Goal: Information Seeking & Learning: Learn about a topic

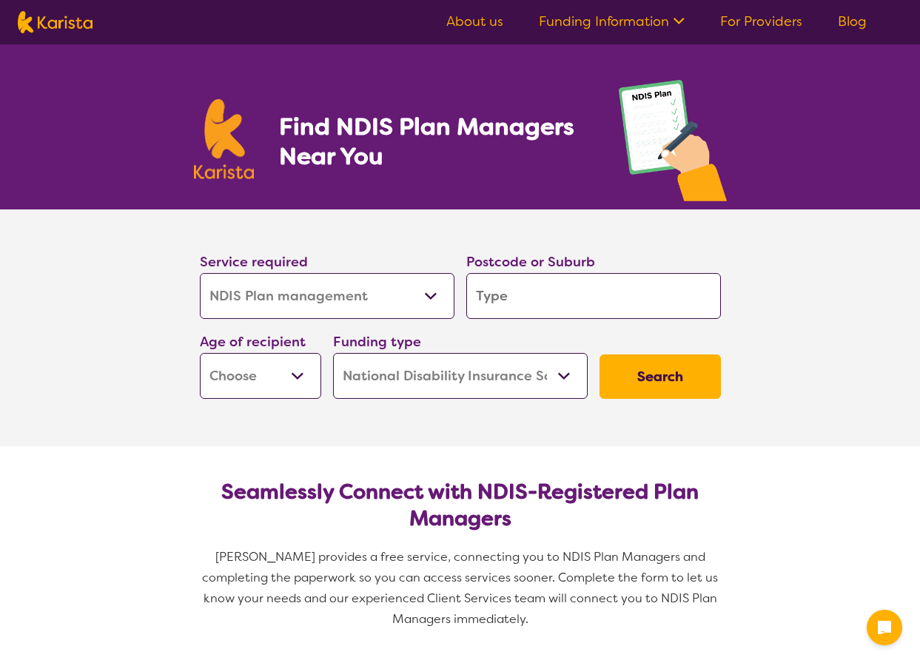
select select "NDIS Plan management"
select select "NDIS"
select select "NDIS Plan management"
select select "NDIS"
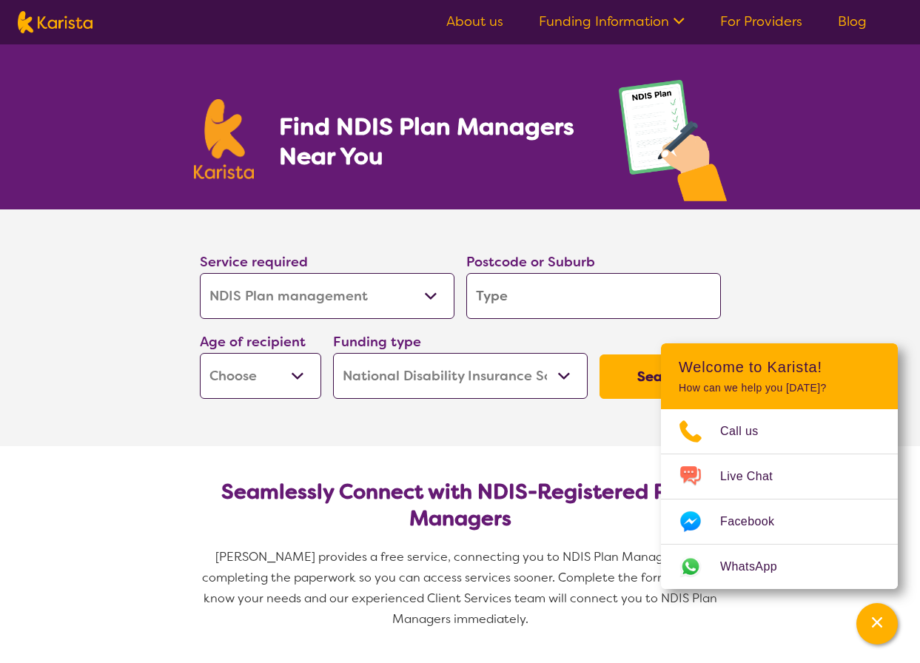
click at [494, 298] on input "search" at bounding box center [593, 296] width 255 height 46
type input "4"
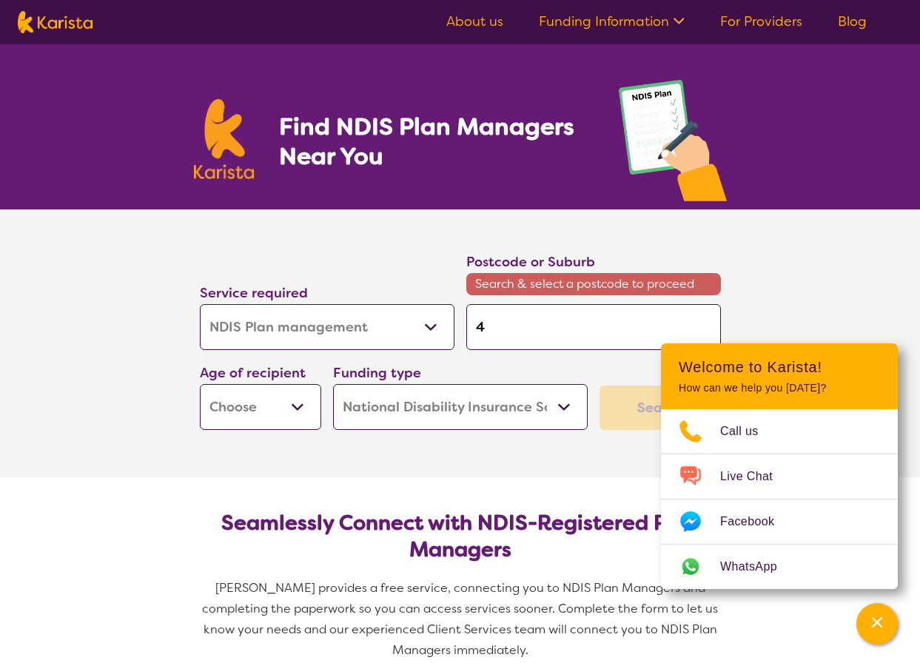
type input "42"
type input "421"
type input "4210"
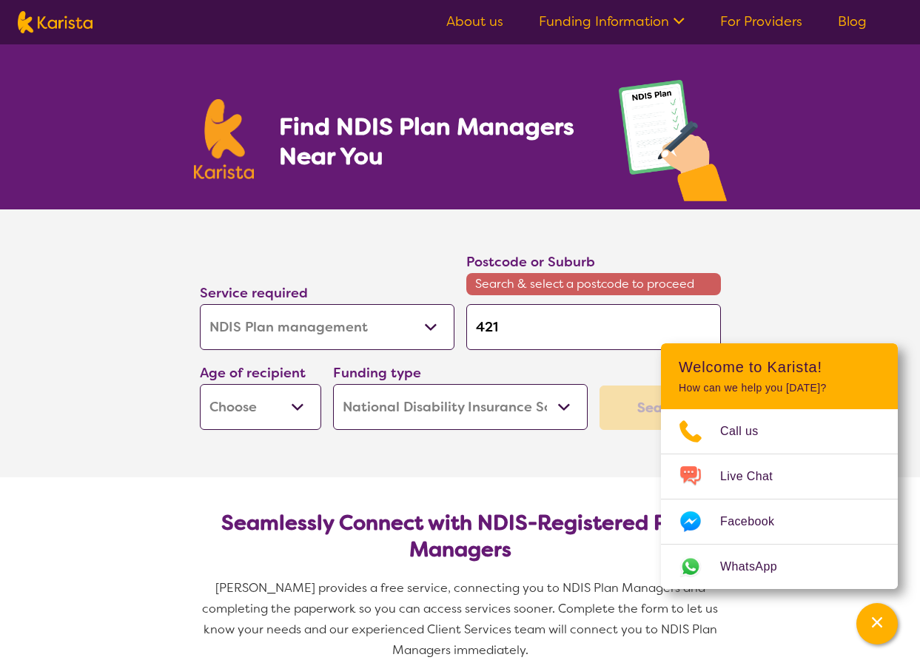
type input "4210"
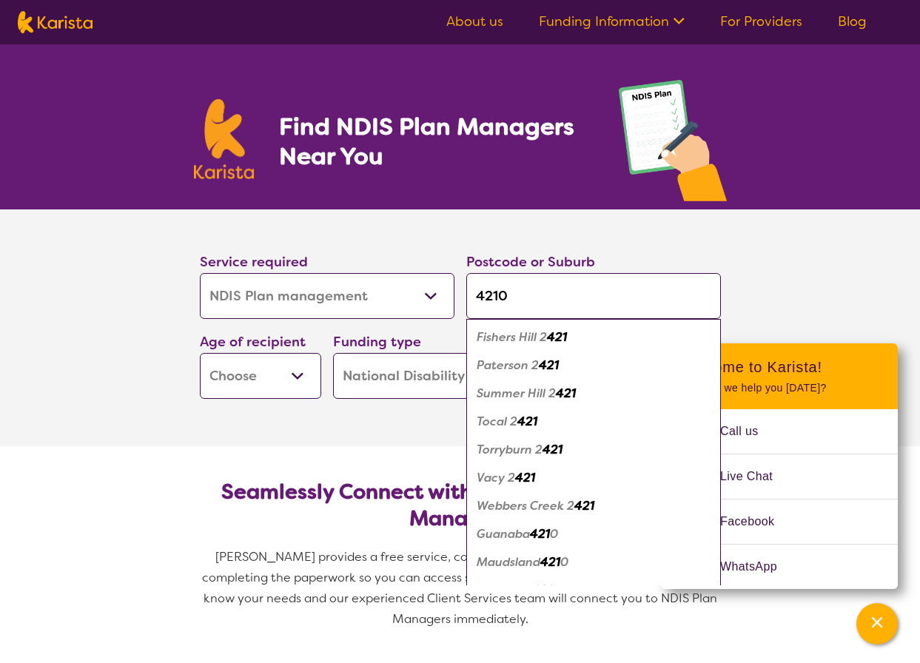
type input "4210"
click at [599, 354] on button "Search" at bounding box center [659, 376] width 121 height 44
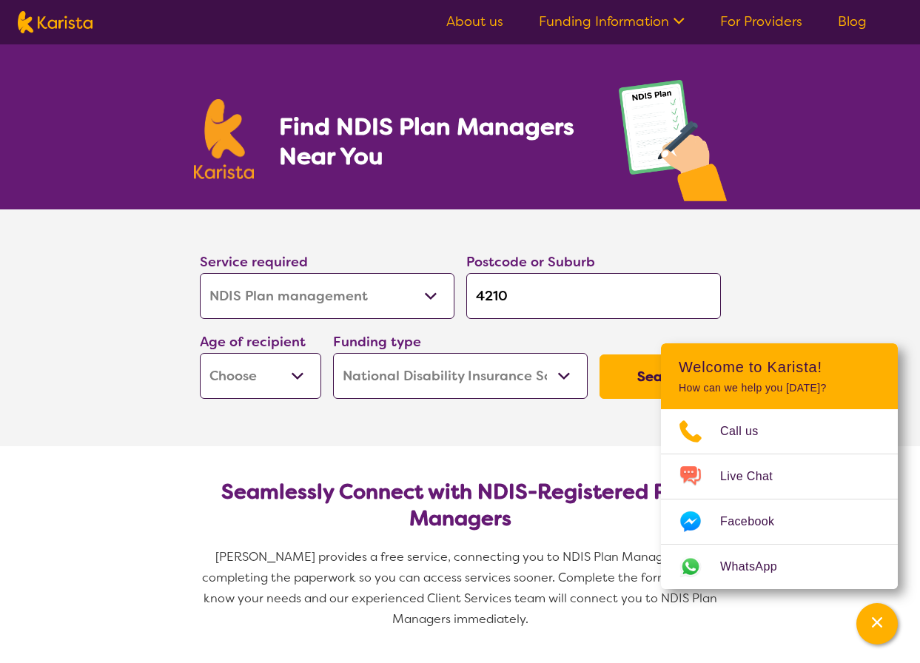
click at [300, 372] on select "Early Childhood - 0 to 9 Child - 10 to 11 Adolescent - 12 to 17 Adult - 18 to 6…" at bounding box center [260, 376] width 121 height 46
select select "AD"
click at [200, 353] on select "Early Childhood - 0 to 9 Child - 10 to 11 Adolescent - 12 to 17 Adult - 18 to 6…" at bounding box center [260, 376] width 121 height 46
select select "AD"
click at [869, 286] on section "Service required Allied Health Assistant Assessment (ADHD or Autism) Behaviour …" at bounding box center [460, 327] width 920 height 237
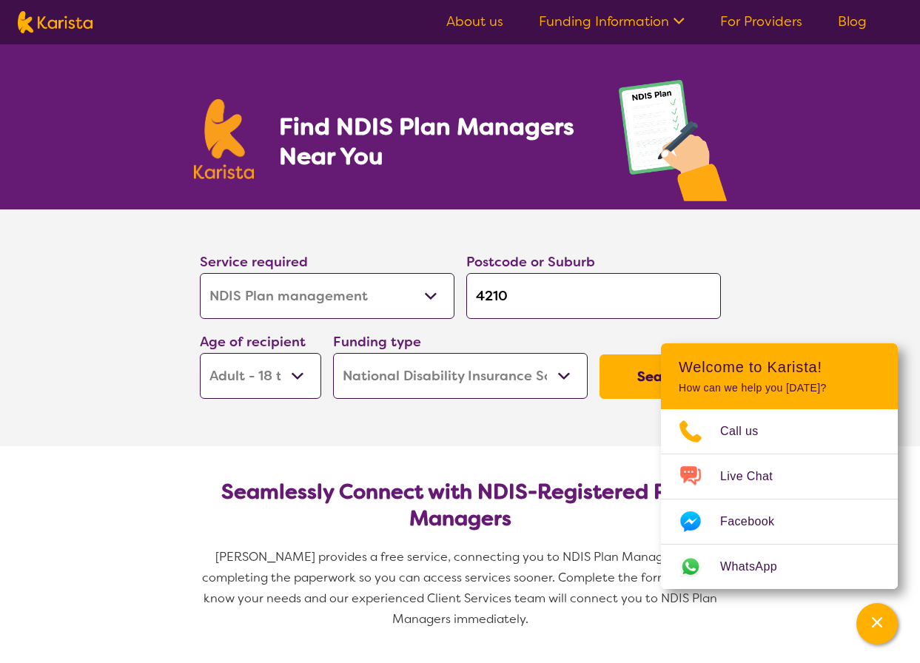
click at [450, 447] on section "Seamlessly Connect with NDIS-Registered Plan Managers Karista provides a free s…" at bounding box center [460, 549] width 568 height 206
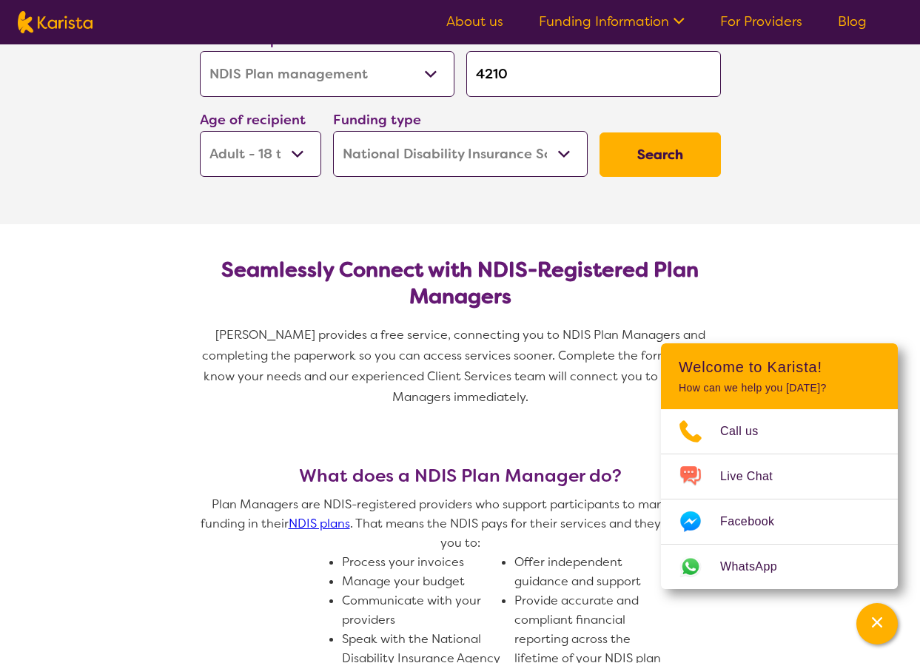
click at [652, 149] on button "Search" at bounding box center [659, 154] width 121 height 44
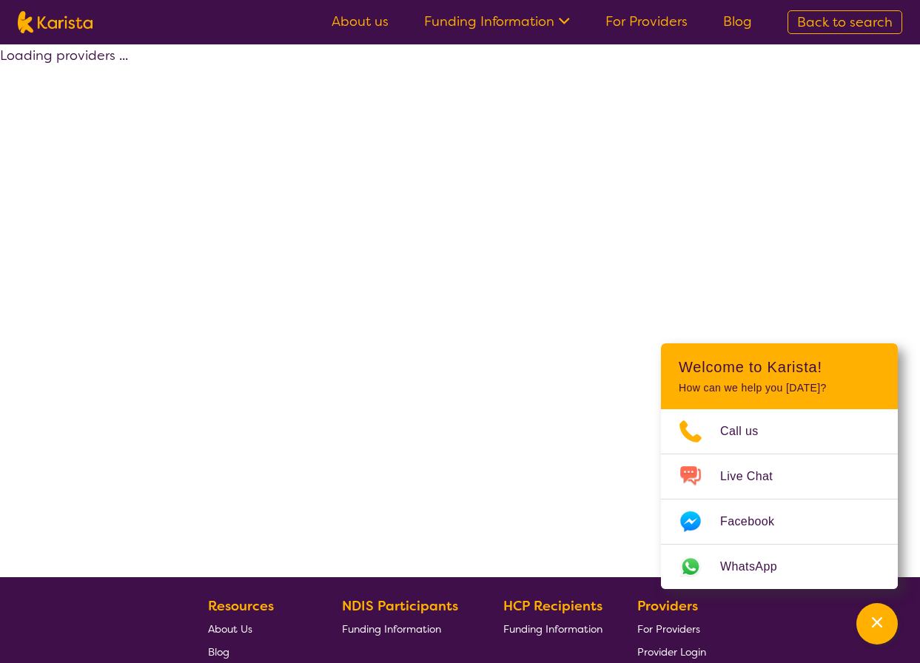
select select "by_score"
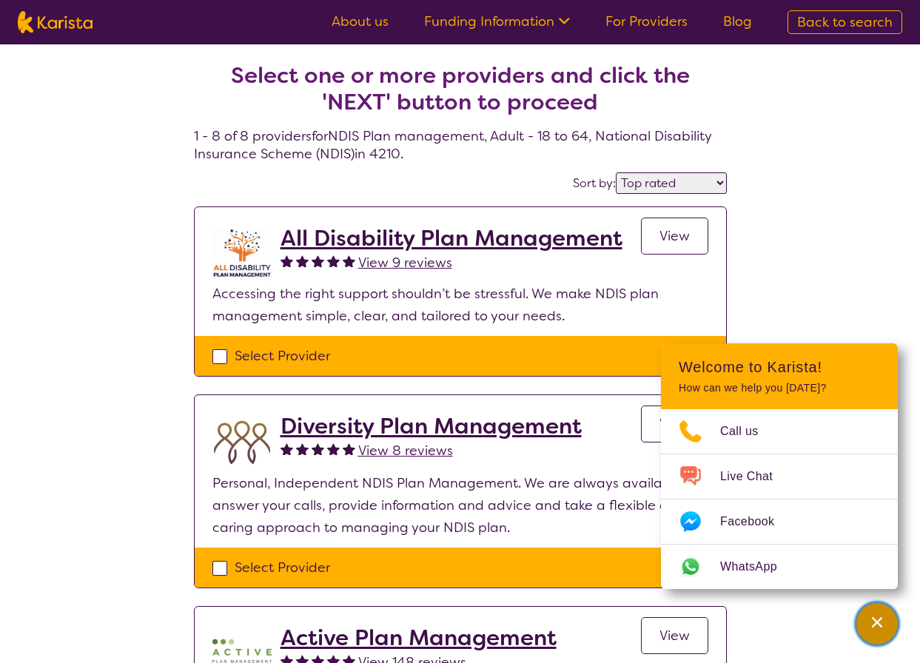
click at [868, 622] on div "Channel Menu" at bounding box center [877, 623] width 30 height 33
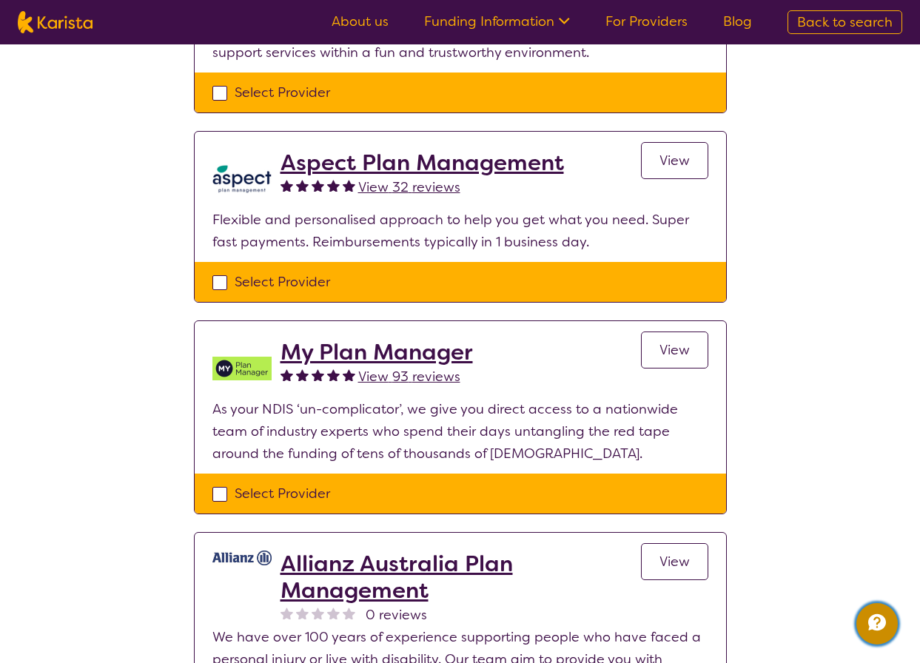
scroll to position [1406, 0]
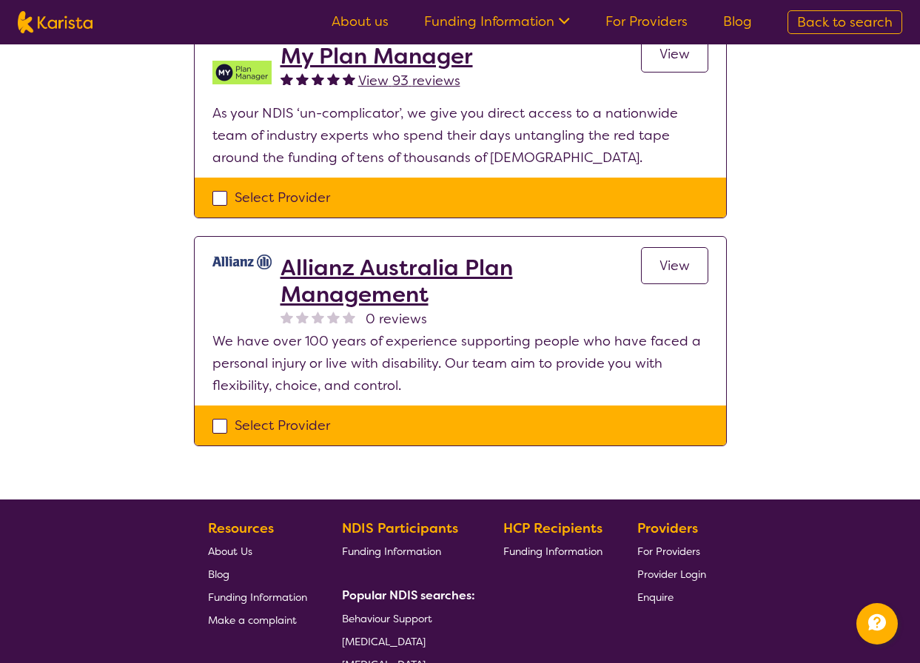
click at [671, 264] on span "View" at bounding box center [674, 266] width 30 height 18
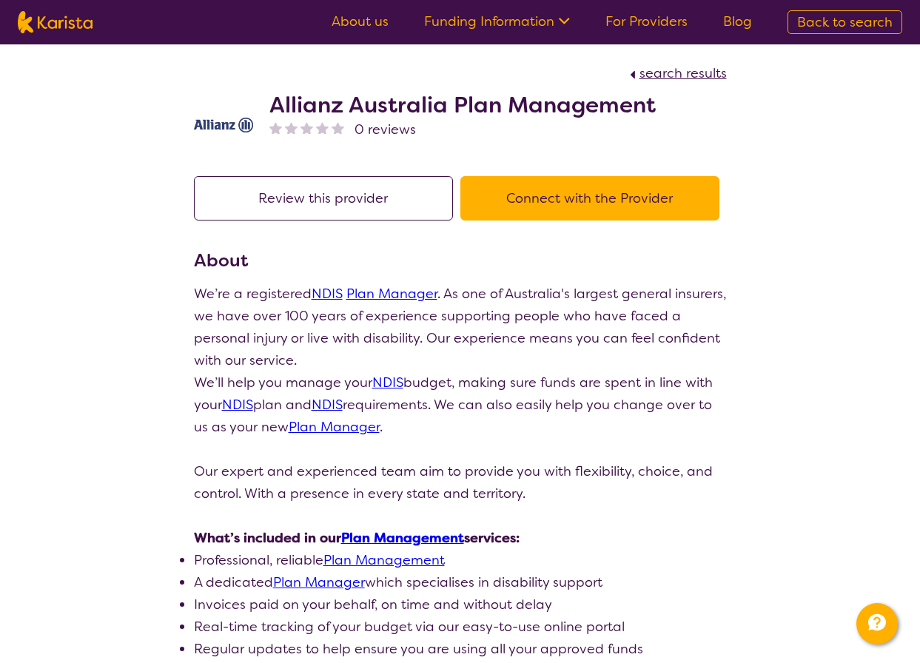
click at [300, 200] on button "Review this provider" at bounding box center [323, 198] width 259 height 44
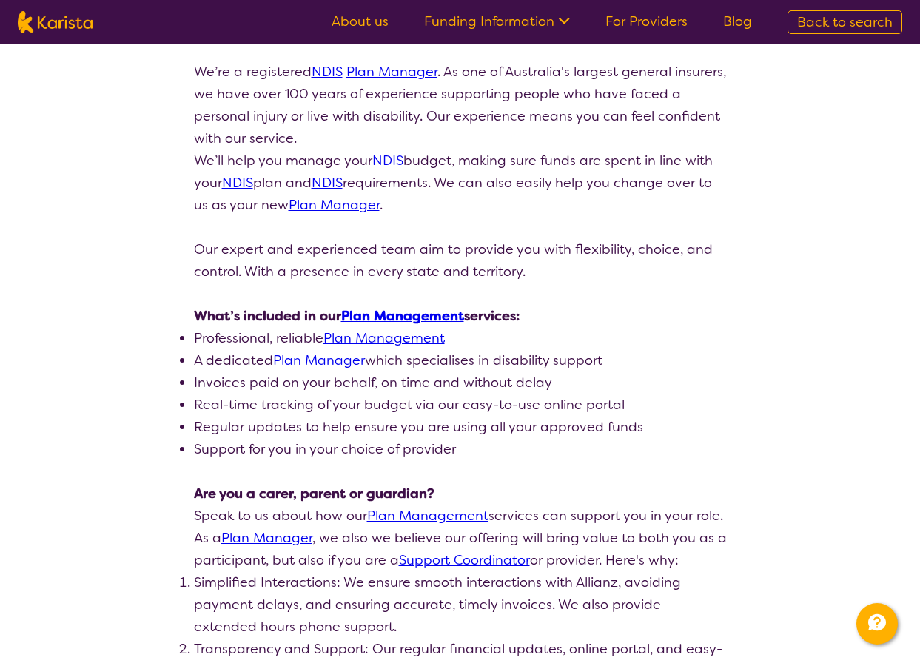
click at [336, 363] on link "Plan Manager" at bounding box center [319, 360] width 92 height 18
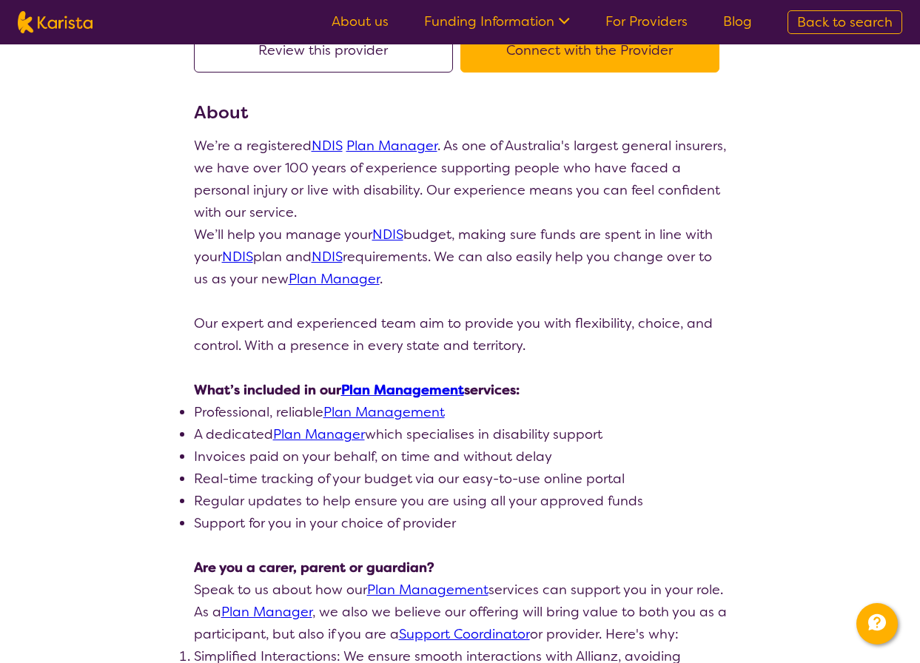
scroll to position [0, 0]
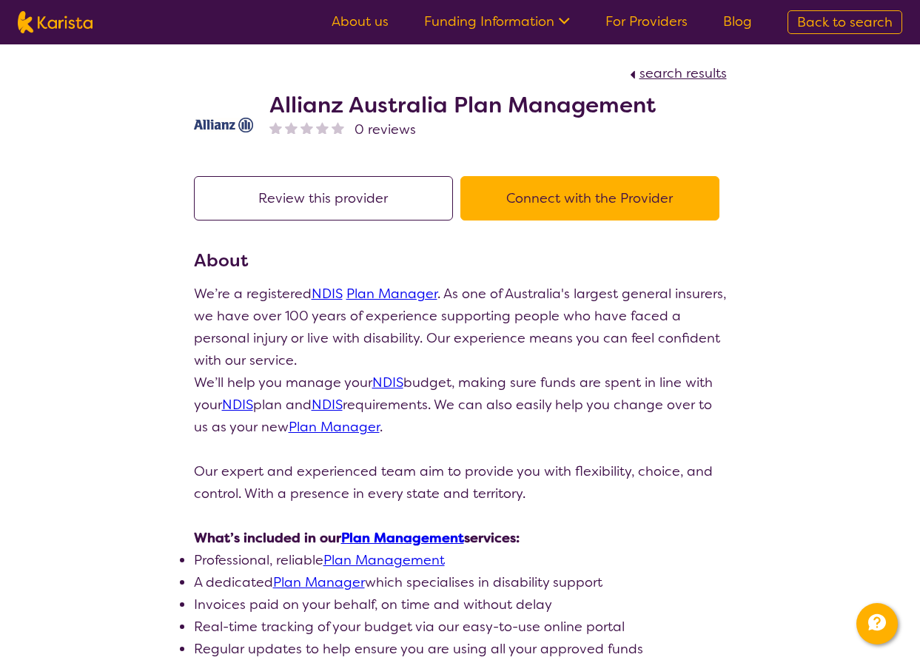
click at [481, 23] on link "Funding Information" at bounding box center [497, 22] width 146 height 18
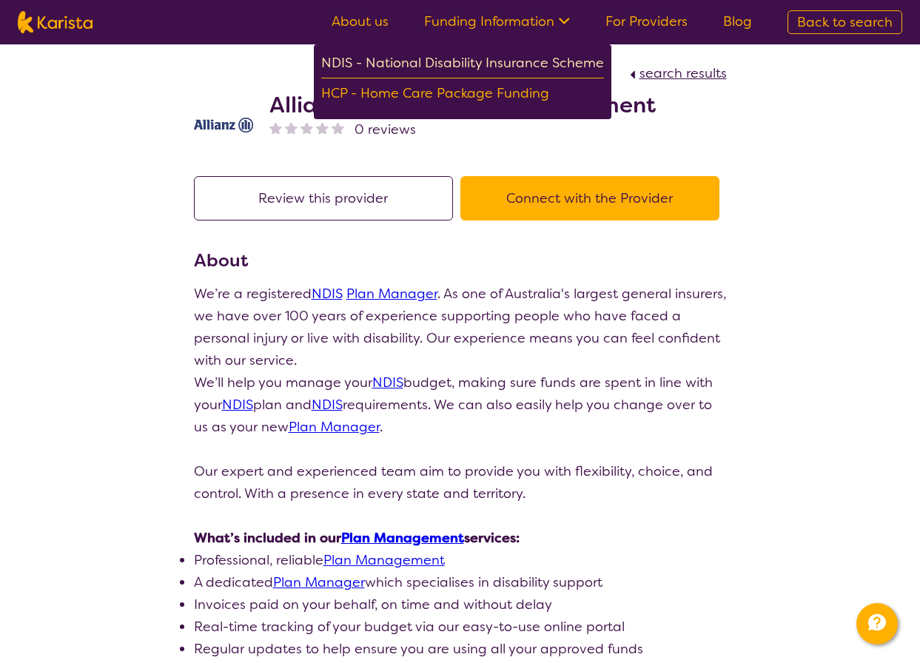
click at [468, 61] on div "NDIS - National Disability Insurance Scheme" at bounding box center [462, 65] width 283 height 27
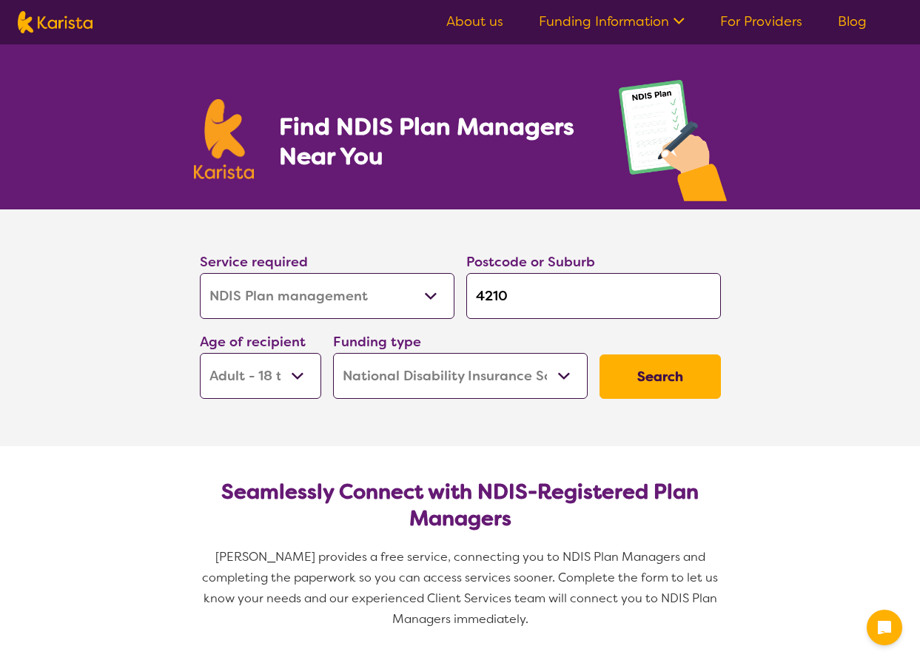
select select "NDIS Plan management"
select select "AD"
select select "NDIS"
select select "NDIS Plan management"
select select "AD"
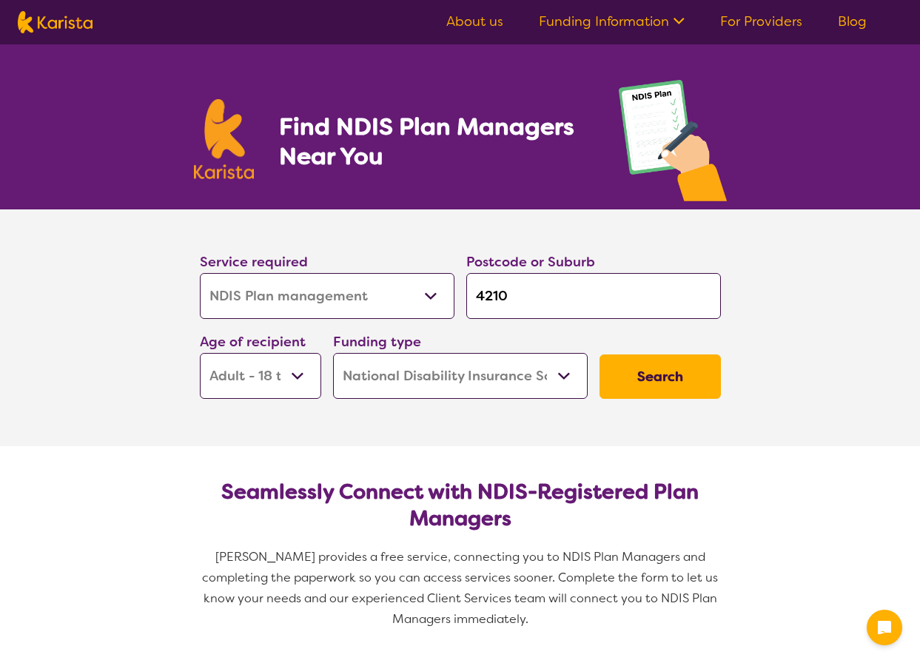
select select "NDIS"
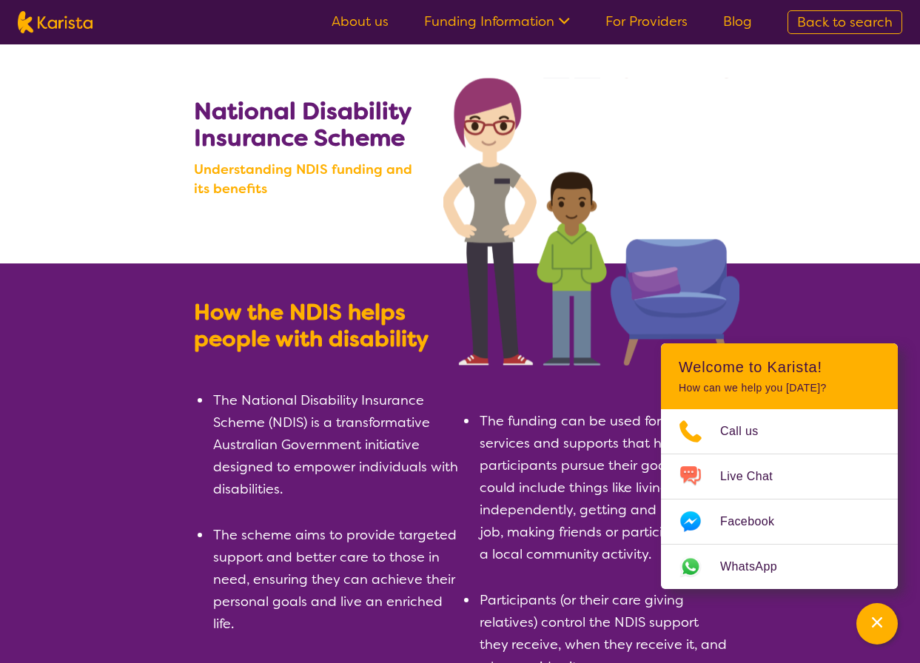
scroll to position [222, 0]
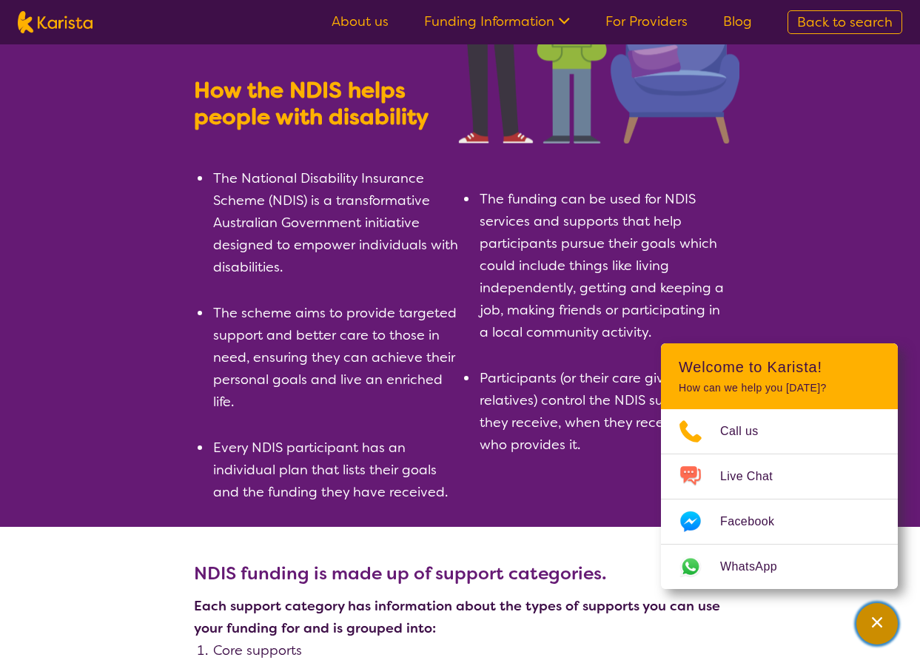
click at [882, 628] on icon "Channel Menu" at bounding box center [876, 622] width 15 height 15
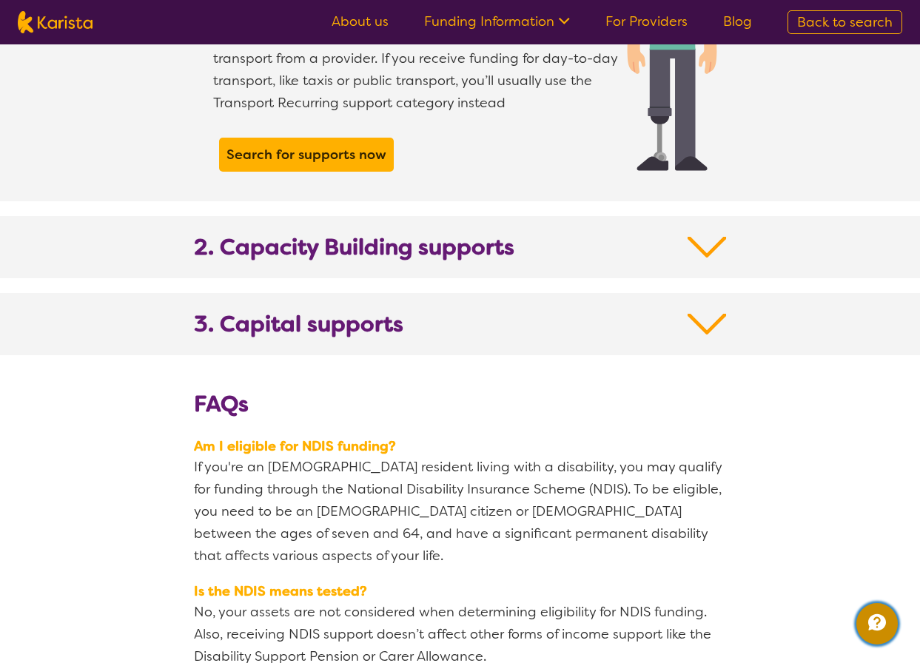
scroll to position [1850, 0]
